Goal: Task Accomplishment & Management: Manage account settings

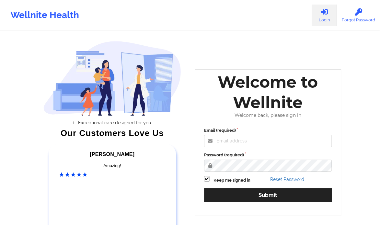
click at [243, 112] on div "Welcome to Wellnite" at bounding box center [267, 92] width 137 height 41
click at [237, 139] on input "Email (required)" at bounding box center [268, 141] width 128 height 12
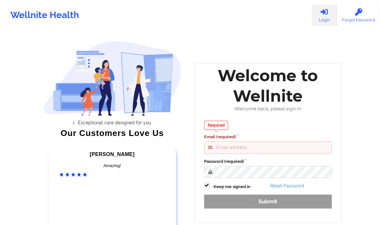
type input "clifford@wellnite.com"
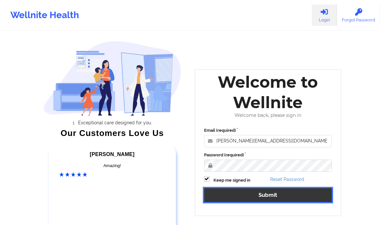
click at [258, 192] on button "Submit" at bounding box center [268, 195] width 128 height 14
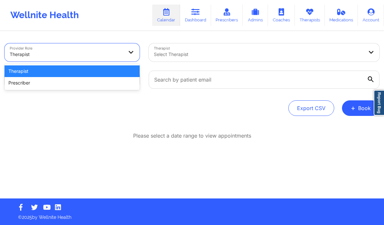
click at [120, 54] on div at bounding box center [67, 54] width 114 height 8
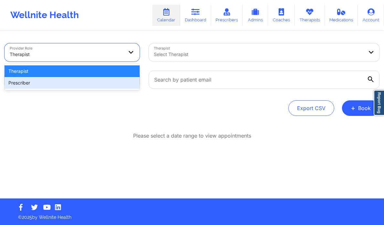
click at [97, 83] on div "Prescriber" at bounding box center [72, 83] width 135 height 12
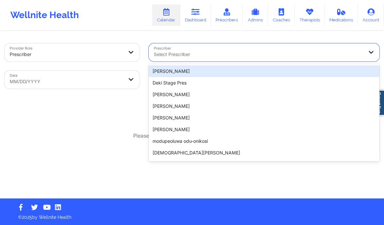
click at [173, 58] on div at bounding box center [259, 54] width 210 height 8
paste input "Renee Washington-Hyde"
type input "Renee Washington-Hyde"
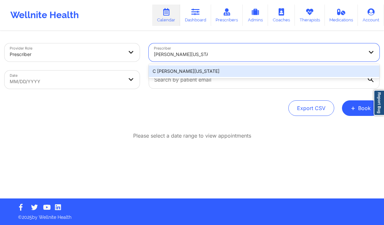
click at [188, 69] on div "C Renee WASHINGTON-HYDE" at bounding box center [264, 71] width 231 height 12
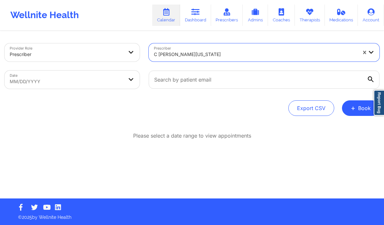
select select "2025-7"
select select "2025-8"
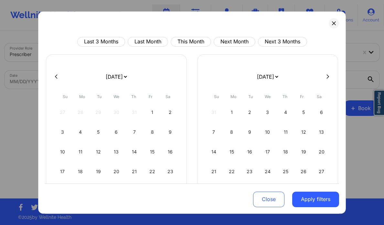
click at [327, 73] on div at bounding box center [192, 77] width 294 height 10
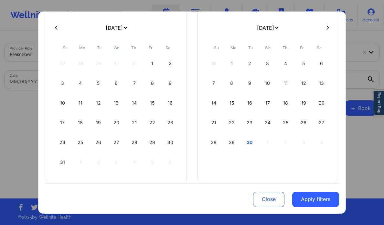
scroll to position [49, 0]
click at [226, 141] on div "29" at bounding box center [232, 142] width 17 height 18
select select "2025-8"
select select "2025-9"
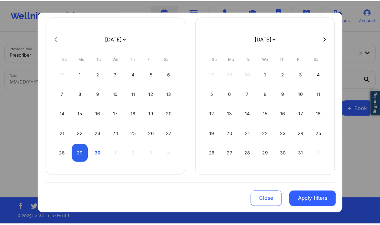
scroll to position [37, 0]
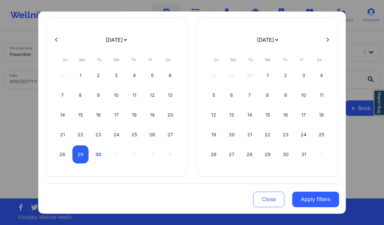
select select "2025-8"
select select "2025-9"
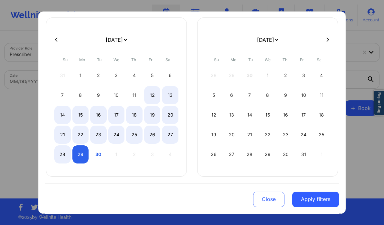
select select "2025-8"
select select "2025-9"
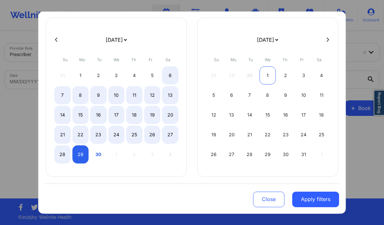
select select "2025-8"
select select "2025-9"
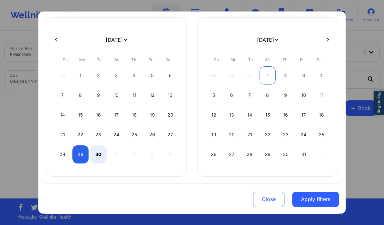
click at [268, 74] on div "1" at bounding box center [268, 75] width 17 height 18
select select "2025-8"
select select "2025-9"
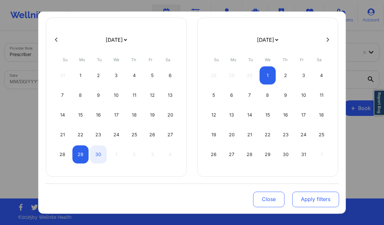
click at [316, 202] on button "Apply filters" at bounding box center [315, 199] width 47 height 16
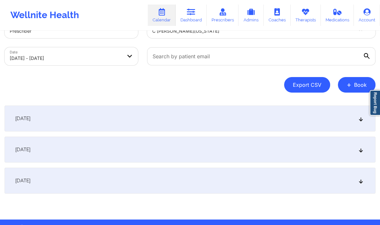
scroll to position [44, 0]
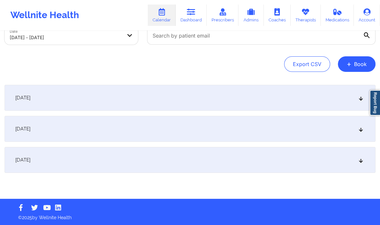
click at [358, 130] on icon at bounding box center [361, 129] width 6 height 5
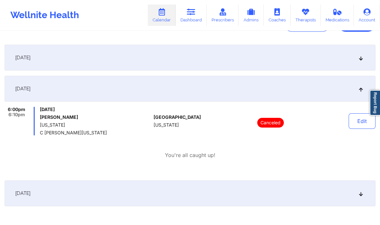
scroll to position [86, 0]
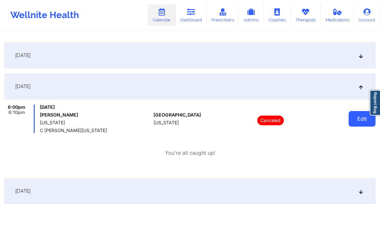
click at [355, 121] on button "Edit" at bounding box center [361, 119] width 27 height 16
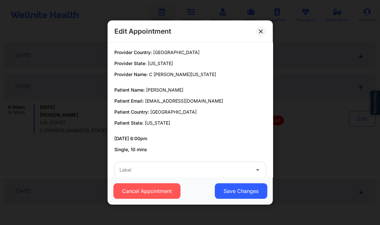
drag, startPoint x: 186, startPoint y: 91, endPoint x: 145, endPoint y: 90, distance: 41.1
click at [145, 90] on p "Patient Name: Tysheena Brinson" at bounding box center [189, 90] width 151 height 6
copy span "Tysheena Brinson"
click at [263, 33] on button at bounding box center [260, 31] width 10 height 10
